Goal: Check status: Check status

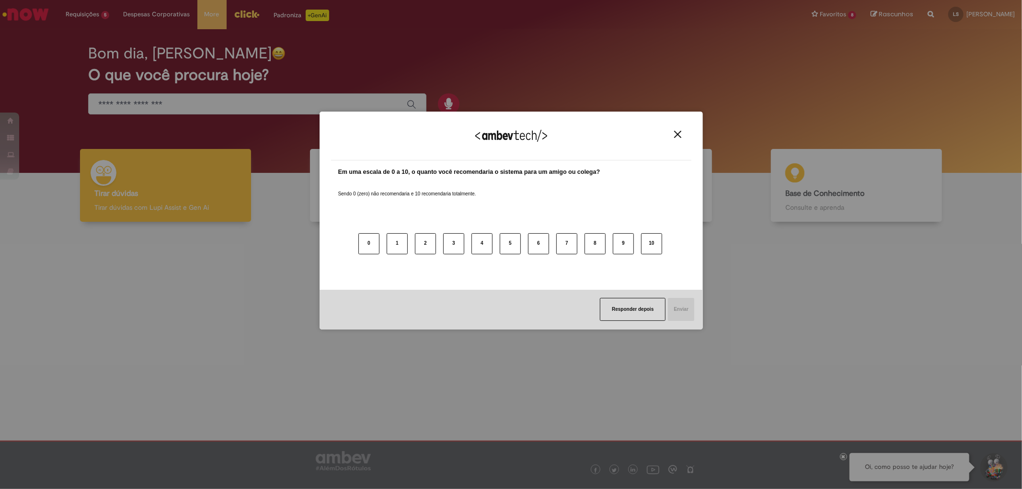
click at [678, 131] on img "Close" at bounding box center [677, 134] width 7 height 7
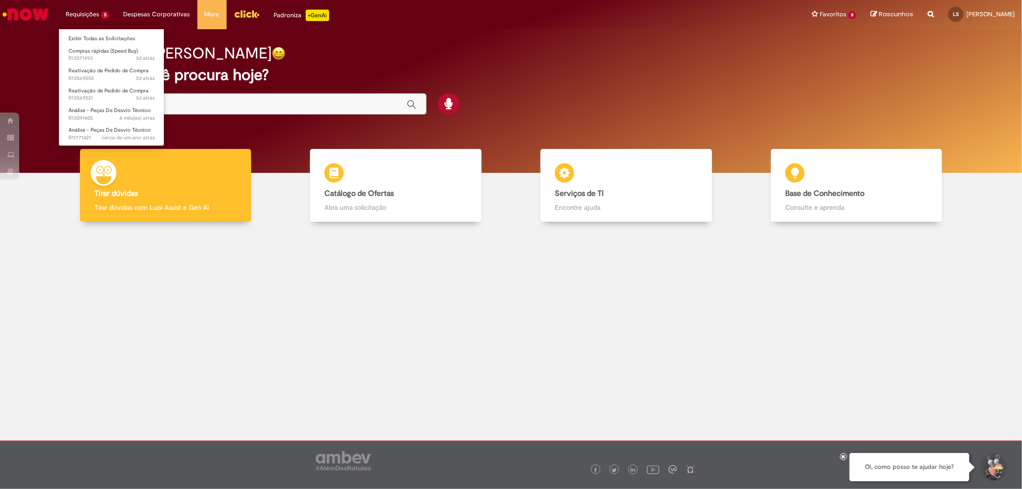
click at [88, 8] on li "Requisições 5 Exibir Todas as Solicitações Compras rápidas (Speed Buy) 3d atrás…" at bounding box center [87, 14] width 58 height 29
click at [111, 33] on li "Exibir Todas as Solicitações" at bounding box center [111, 38] width 105 height 12
click at [111, 36] on link "Exibir Todas as Solicitações" at bounding box center [111, 39] width 105 height 11
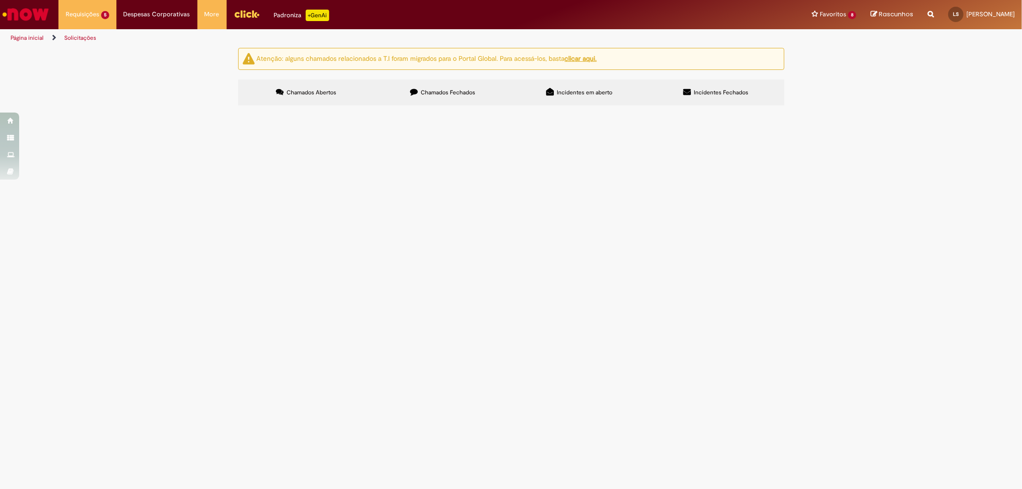
click at [451, 93] on span "Chamados Fechados" at bounding box center [448, 93] width 55 height 8
click at [0, 0] on span "R13570885" at bounding box center [0, 0] width 0 height 0
click at [0, 0] on span "Cadastro de Material" at bounding box center [0, 0] width 0 height 0
click at [0, 0] on td "R13570885" at bounding box center [0, 0] width 0 height 0
click at [0, 0] on span "R13570885" at bounding box center [0, 0] width 0 height 0
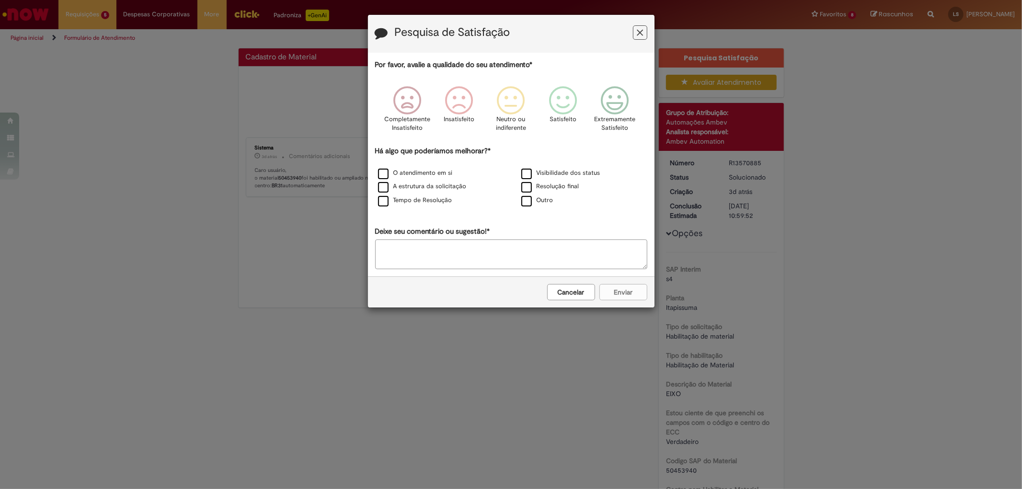
click at [635, 31] on button "Feedback" at bounding box center [640, 32] width 14 height 14
